Goal: Task Accomplishment & Management: Use online tool/utility

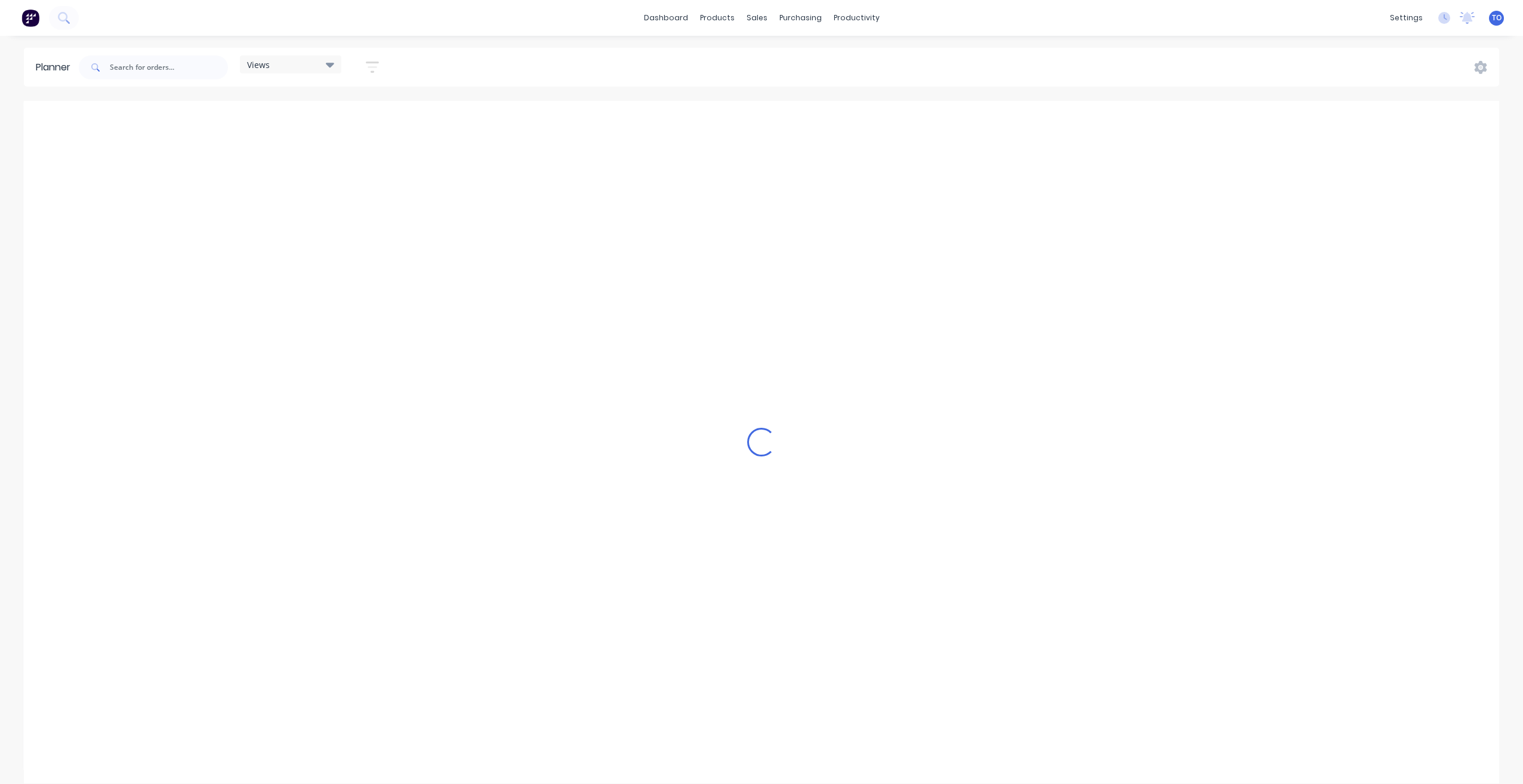
scroll to position [0, 1719]
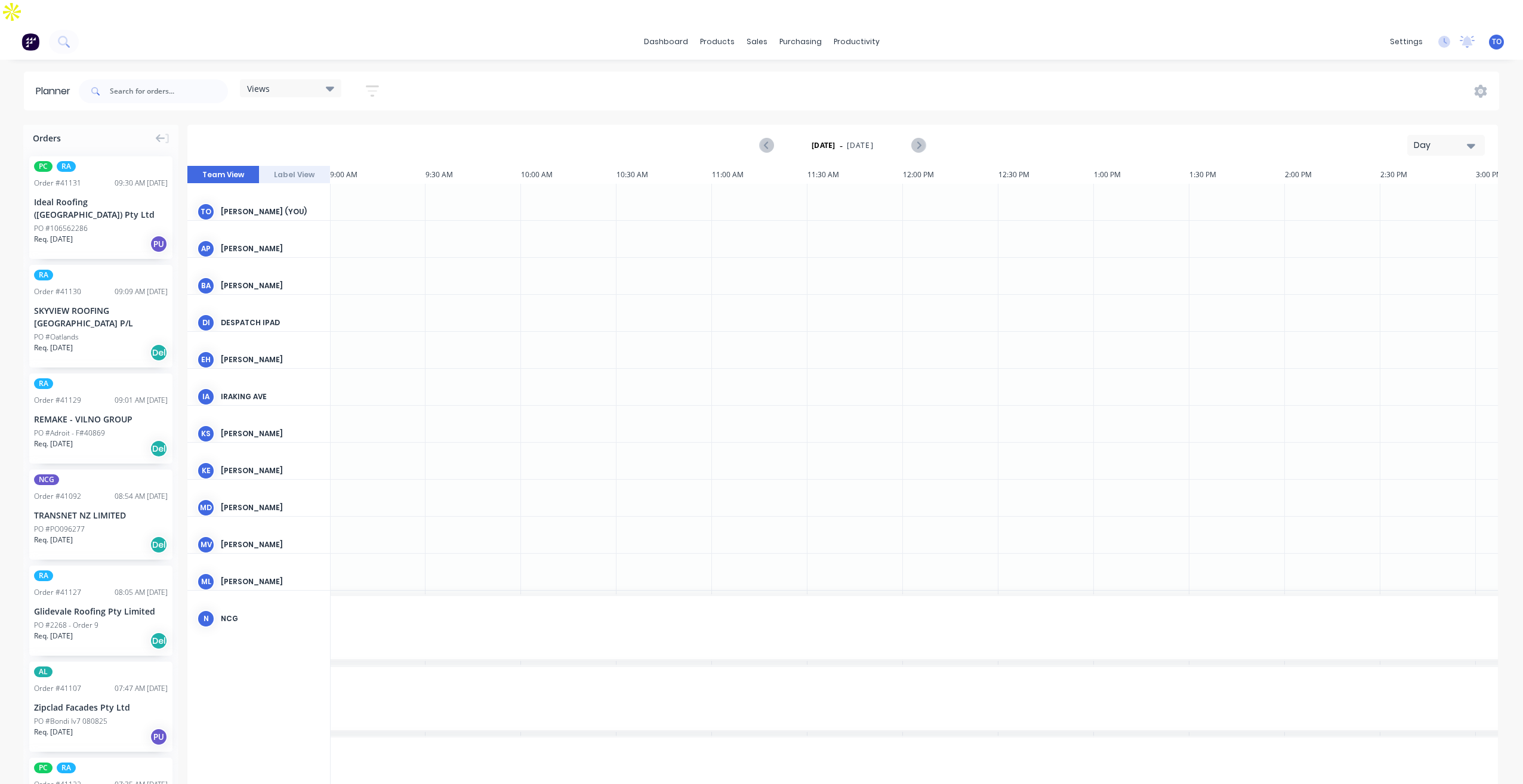
click at [1423, 139] on div "Day" at bounding box center [1442, 145] width 55 height 13
click at [1398, 189] on div "Week" at bounding box center [1424, 201] width 118 height 24
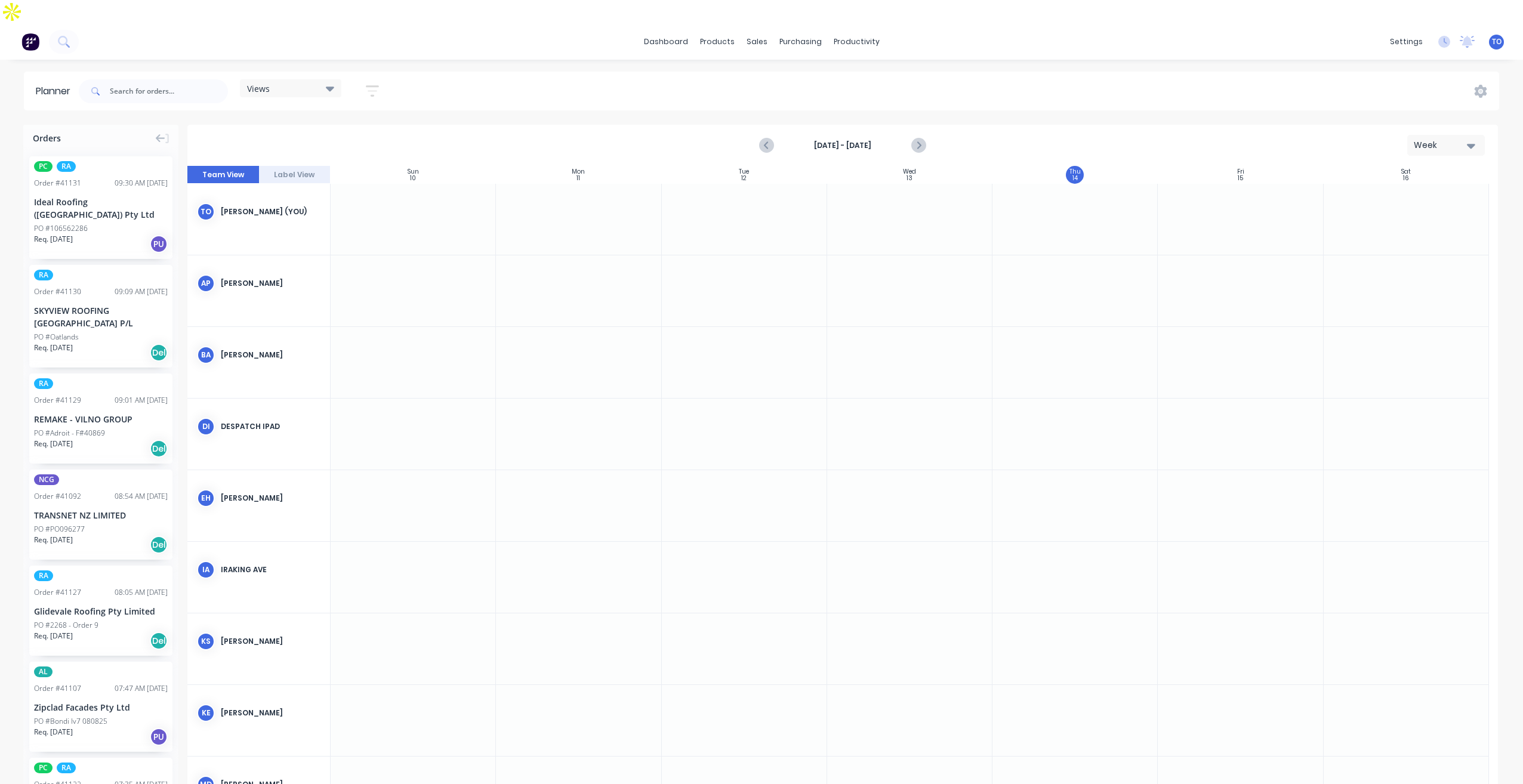
click at [852, 140] on strong "Aug 10th - Aug 16th" at bounding box center [843, 146] width 120 height 10
click at [385, 79] on button "button" at bounding box center [372, 90] width 38 height 23
click at [351, 129] on div "Show/Hide users" at bounding box center [309, 135] width 83 height 13
click at [773, 43] on div "dashboard products sales purchasing productivity dashboard products Product Cat…" at bounding box center [761, 416] width 1523 height 784
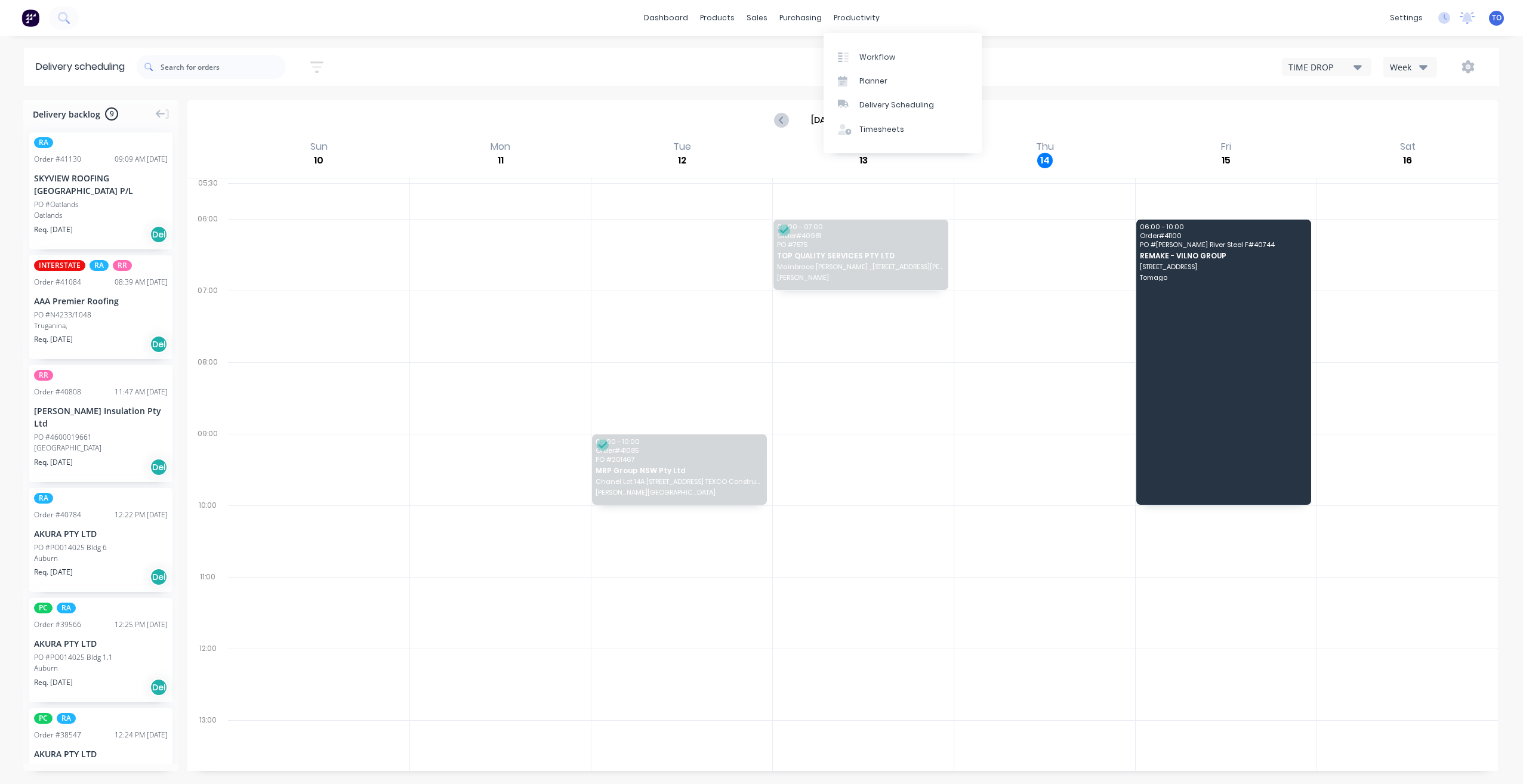
click at [1392, 61] on div "Week" at bounding box center [1407, 67] width 34 height 13
click at [1404, 125] on div "Vehicle" at bounding box center [1443, 122] width 118 height 24
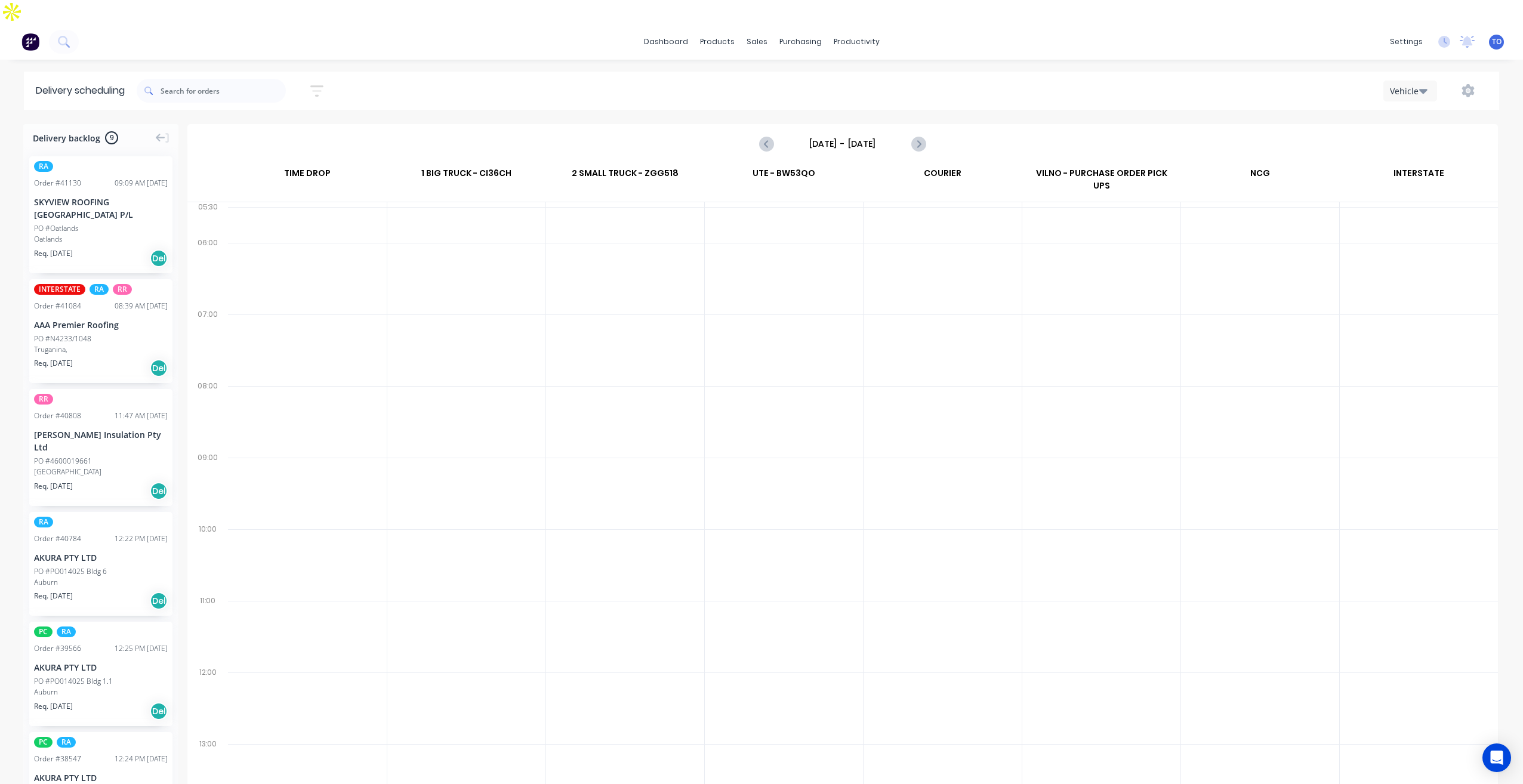
click at [869, 135] on input "[DATE] - [DATE]" at bounding box center [843, 144] width 118 height 18
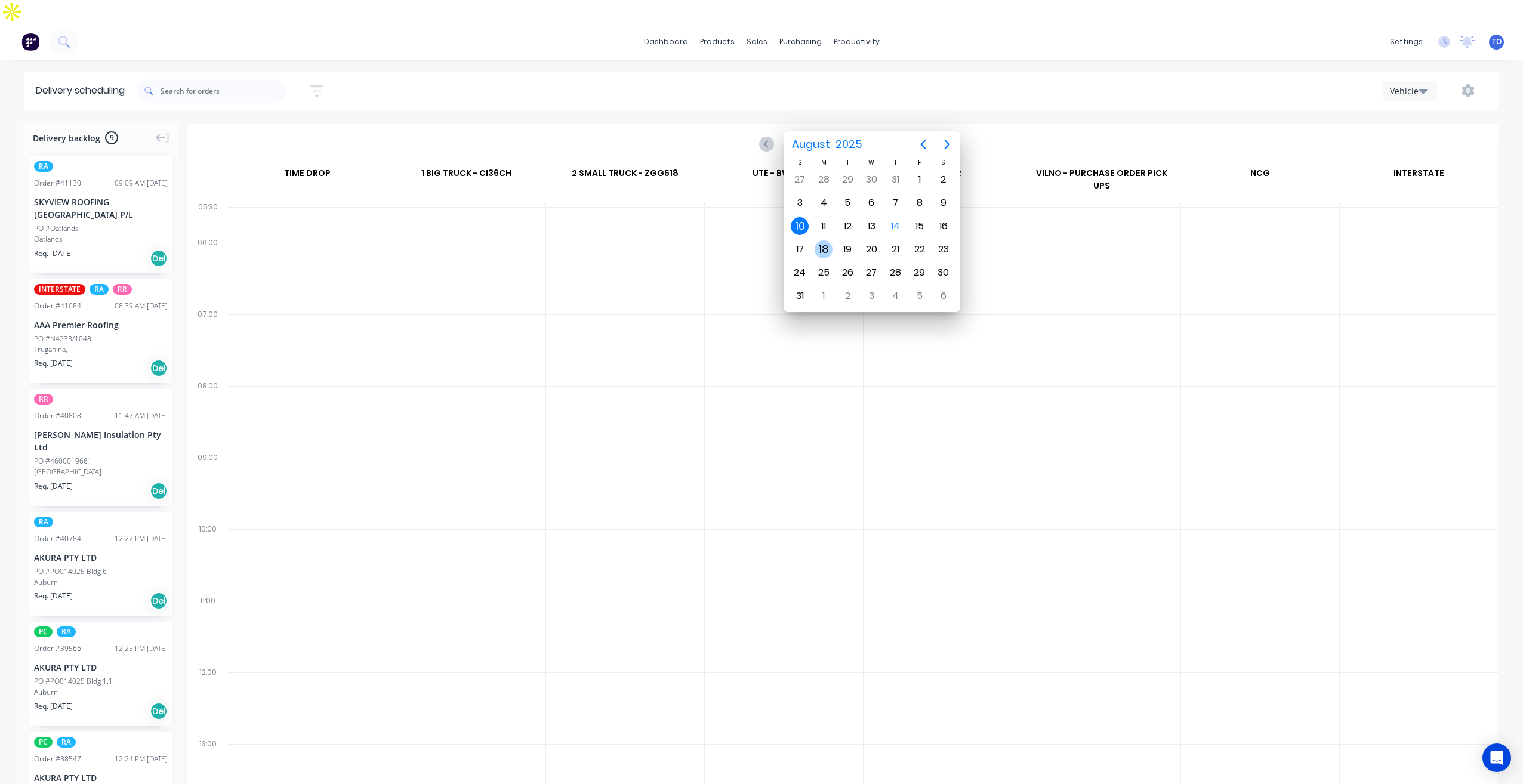
click at [826, 254] on div "18" at bounding box center [824, 249] width 18 height 18
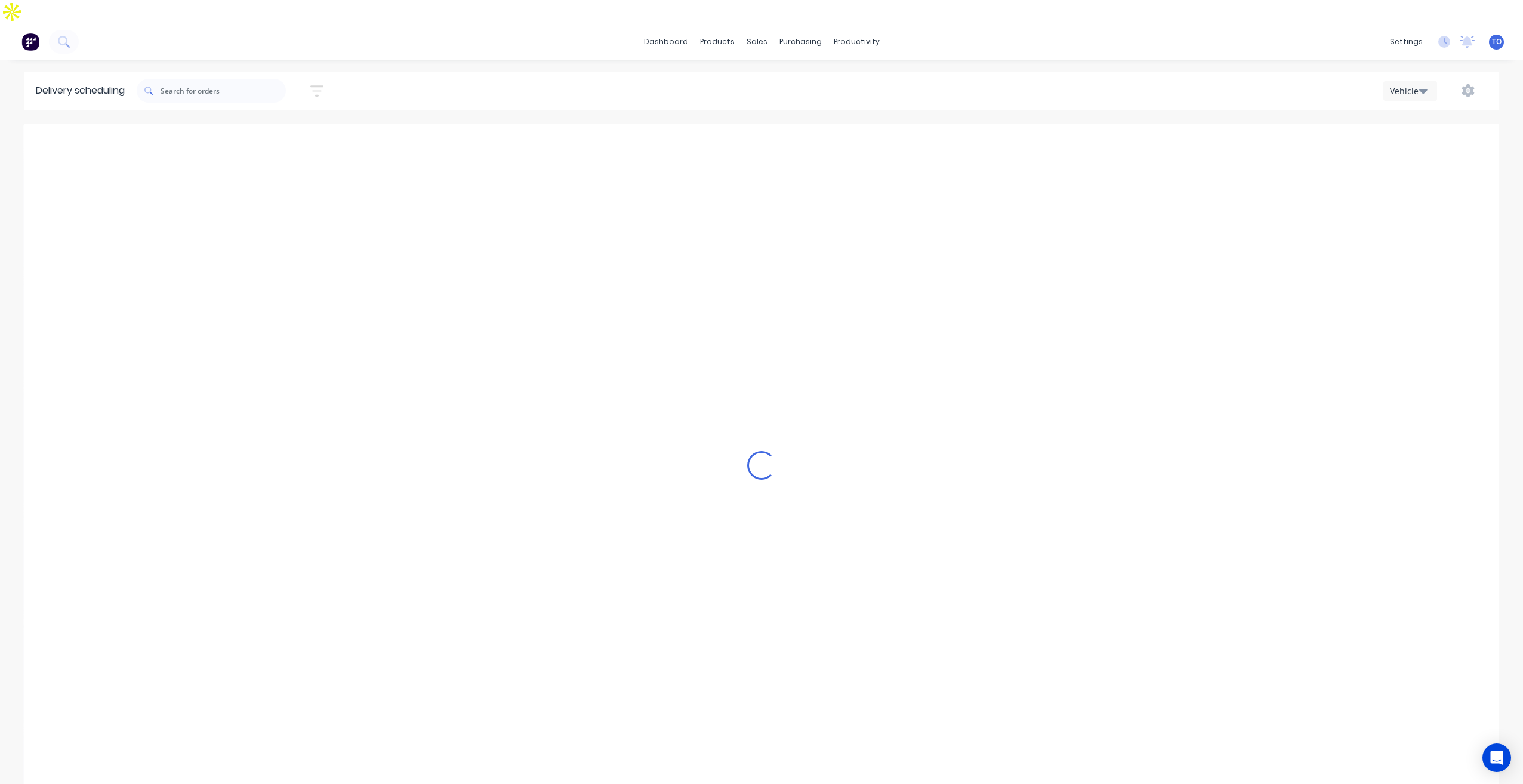
type input "[DATE] - [DATE]"
